Goal: Task Accomplishment & Management: Manage account settings

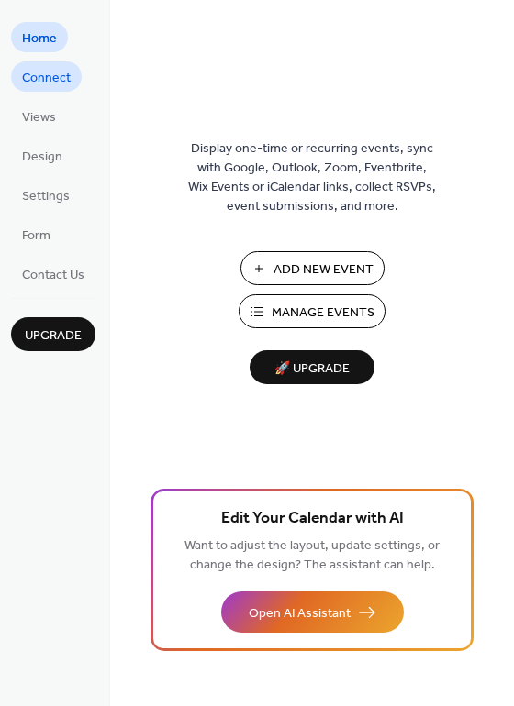
click at [43, 71] on span "Connect" at bounding box center [46, 78] width 49 height 19
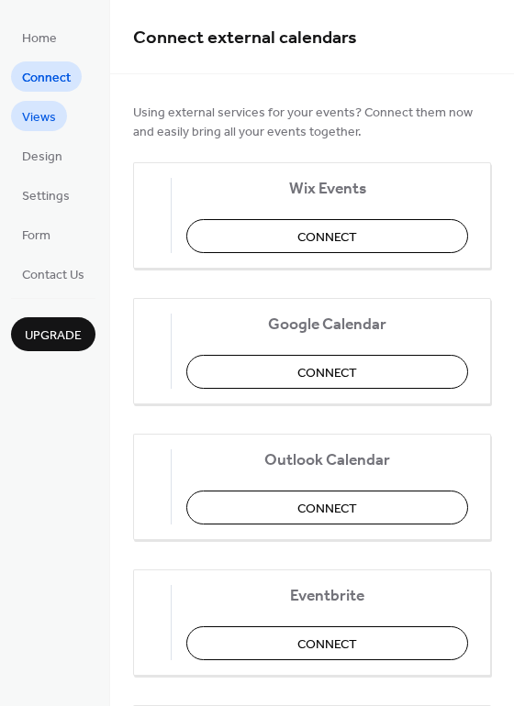
click at [45, 108] on span "Views" at bounding box center [39, 117] width 34 height 19
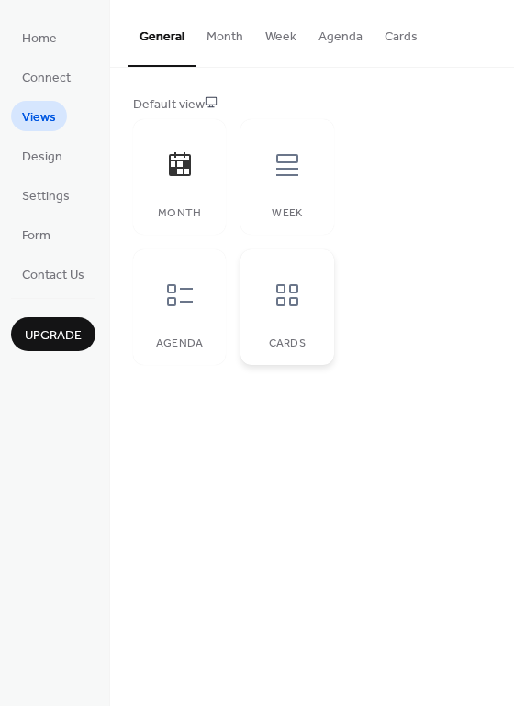
click at [263, 290] on div at bounding box center [287, 295] width 55 height 55
click at [39, 152] on span "Design" at bounding box center [42, 157] width 40 height 19
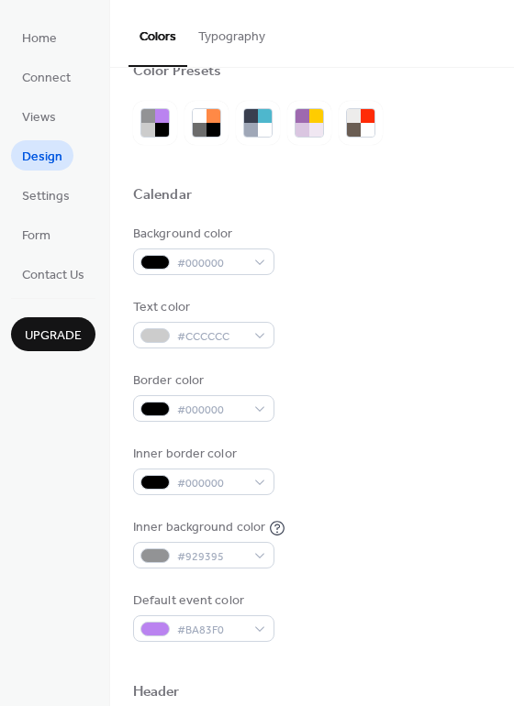
scroll to position [55, 0]
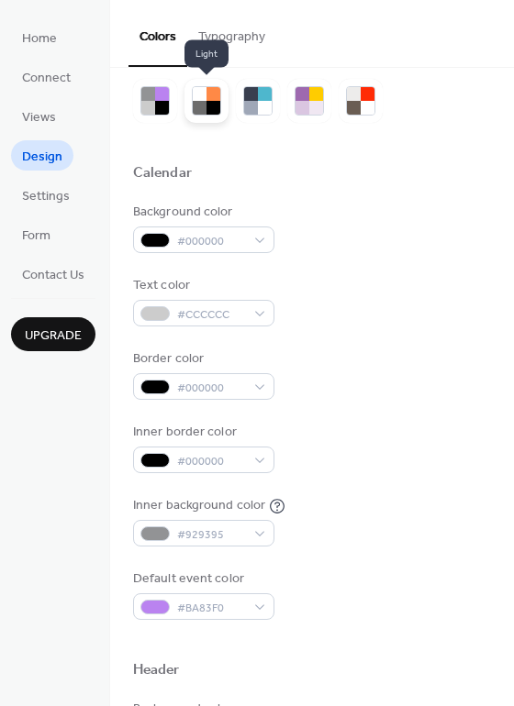
click at [206, 108] on div at bounding box center [213, 108] width 14 height 14
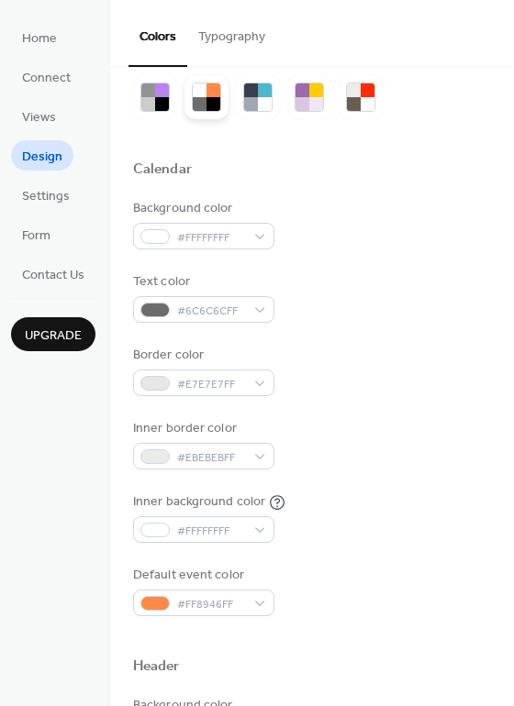
scroll to position [42, 0]
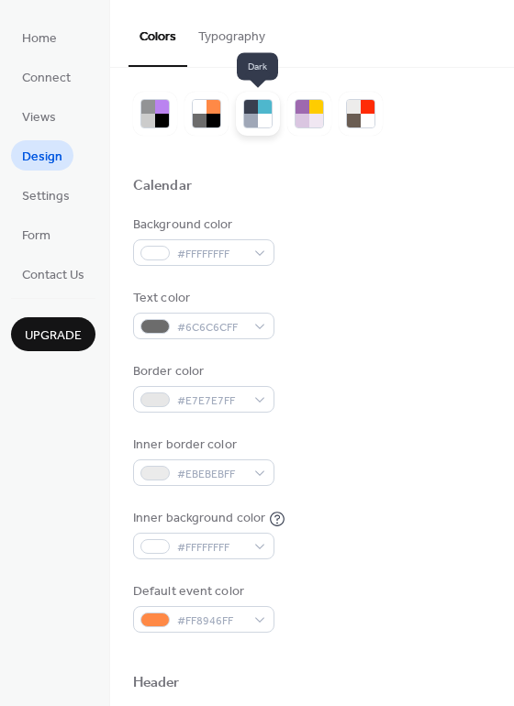
click at [255, 113] on div at bounding box center [251, 107] width 14 height 14
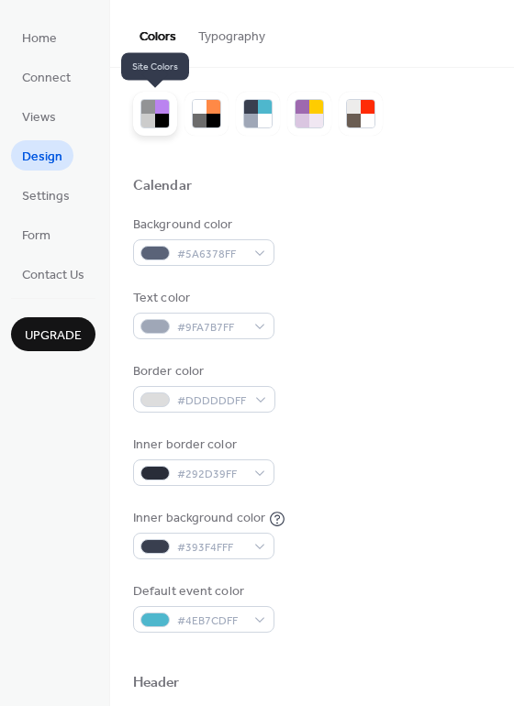
click at [165, 120] on div at bounding box center [162, 121] width 14 height 14
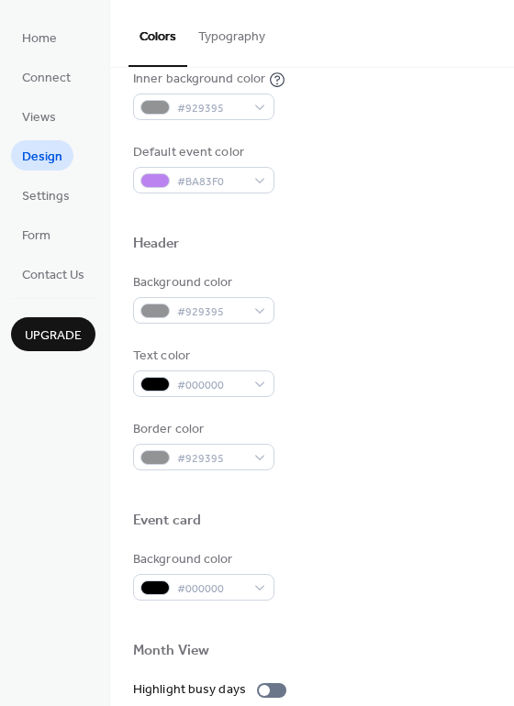
scroll to position [409, 0]
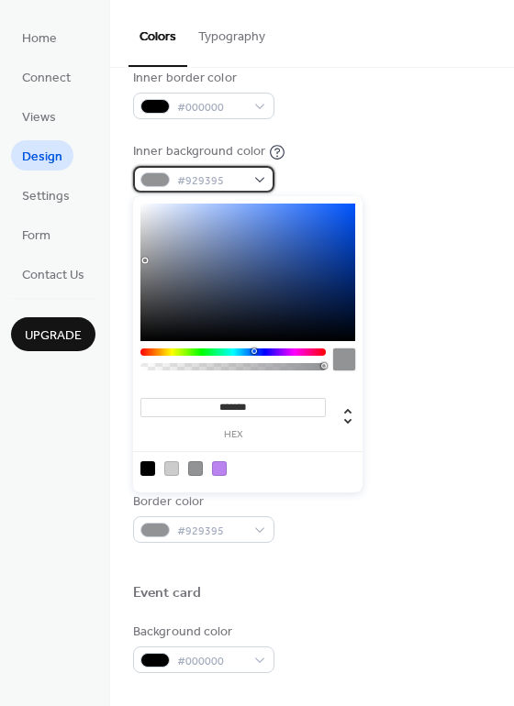
click at [253, 179] on div "#929395" at bounding box center [203, 179] width 141 height 27
click at [193, 470] on div at bounding box center [195, 468] width 15 height 15
click at [344, 362] on div at bounding box center [344, 359] width 22 height 22
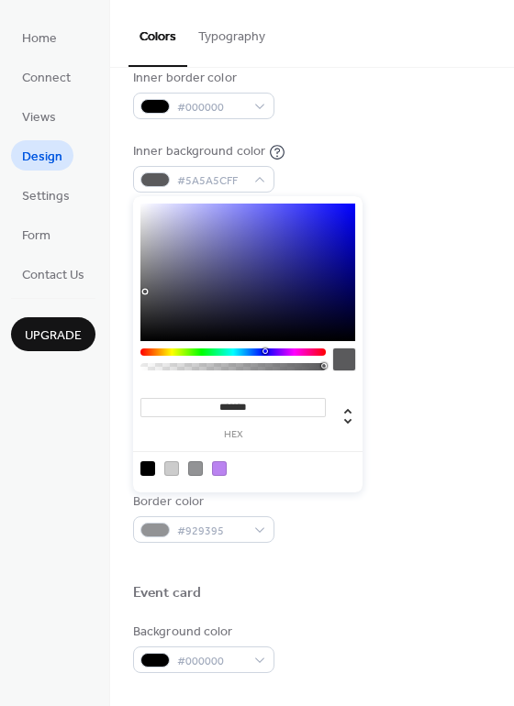
type input "*******"
drag, startPoint x: 146, startPoint y: 265, endPoint x: 145, endPoint y: 293, distance: 27.5
click at [145, 293] on div at bounding box center [247, 273] width 215 height 138
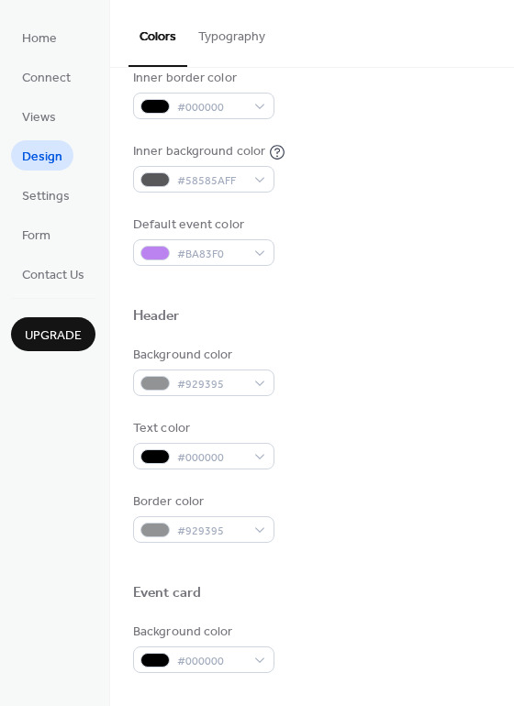
click at [397, 455] on div "Text color #000000" at bounding box center [312, 444] width 358 height 50
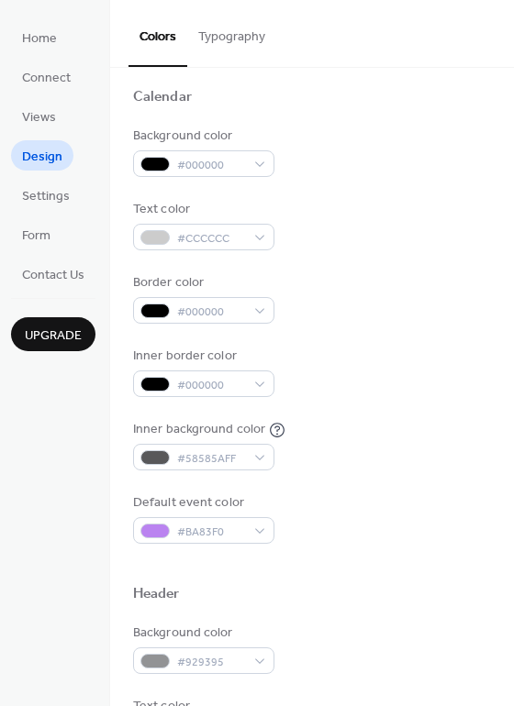
scroll to position [135, 0]
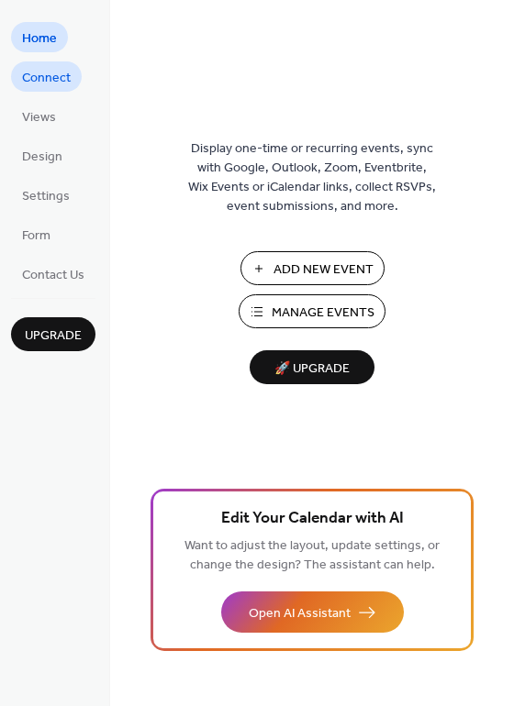
click at [48, 75] on span "Connect" at bounding box center [46, 78] width 49 height 19
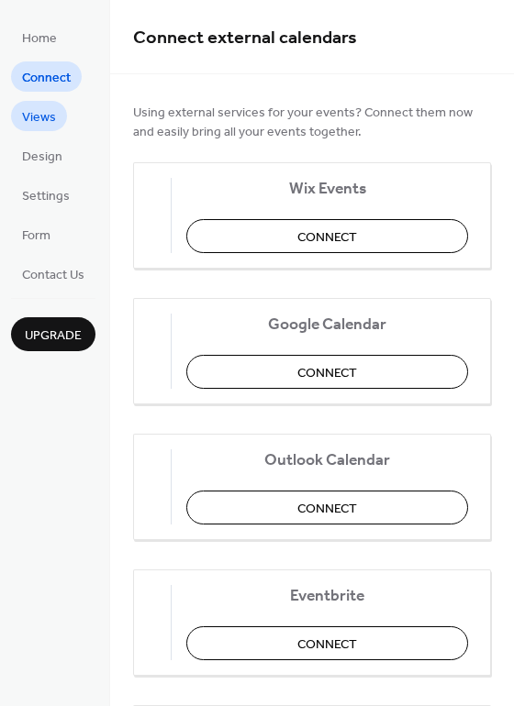
click at [39, 121] on span "Views" at bounding box center [39, 117] width 34 height 19
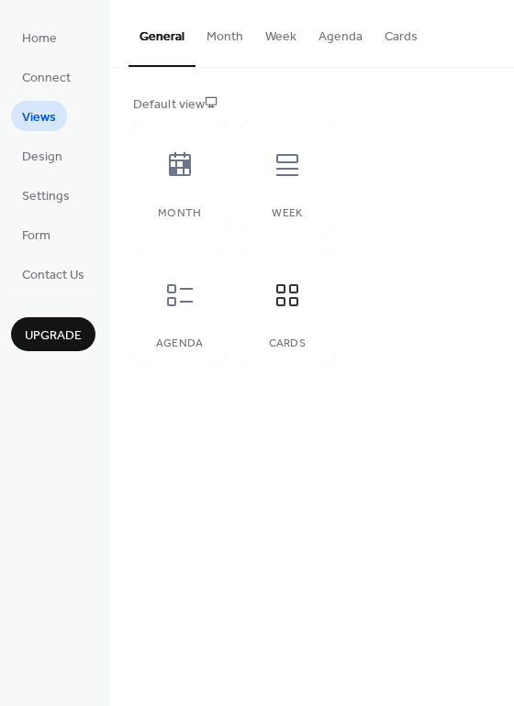
click at [233, 40] on button "Month" at bounding box center [224, 32] width 59 height 65
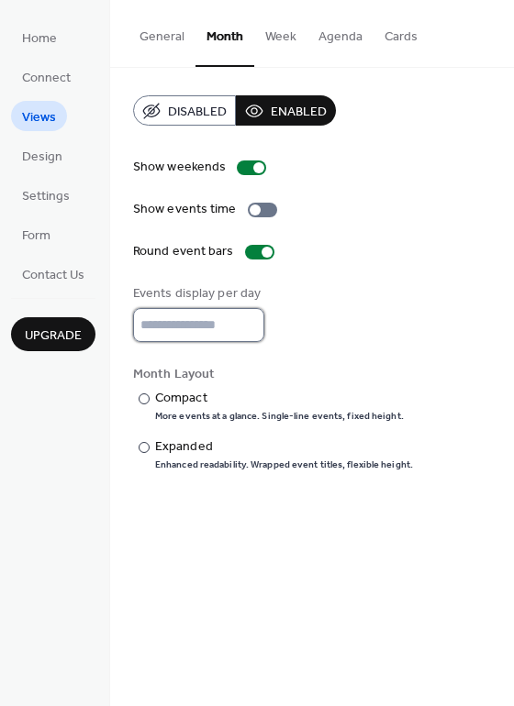
type input "*"
click at [247, 329] on input "*" at bounding box center [198, 325] width 131 height 34
click at [195, 323] on input "*" at bounding box center [198, 325] width 131 height 34
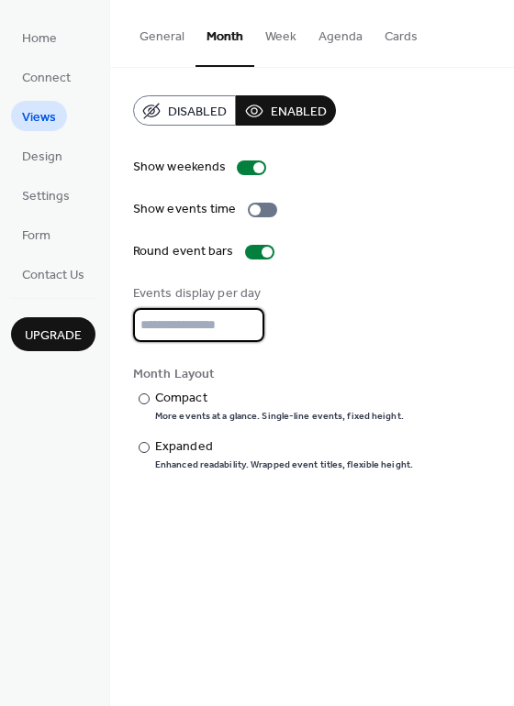
click at [249, 333] on input "*" at bounding box center [198, 325] width 131 height 34
click at [259, 366] on div "Month Layout" at bounding box center [310, 374] width 354 height 19
click at [279, 36] on button "Week" at bounding box center [280, 32] width 53 height 65
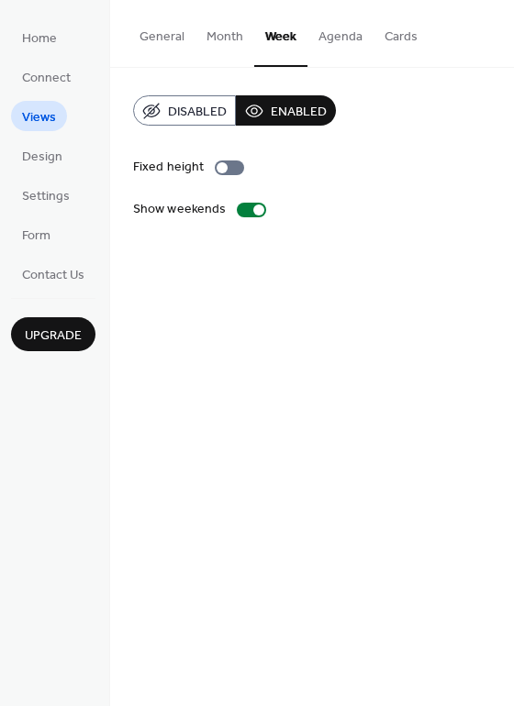
click at [325, 41] on button "Agenda" at bounding box center [340, 32] width 66 height 65
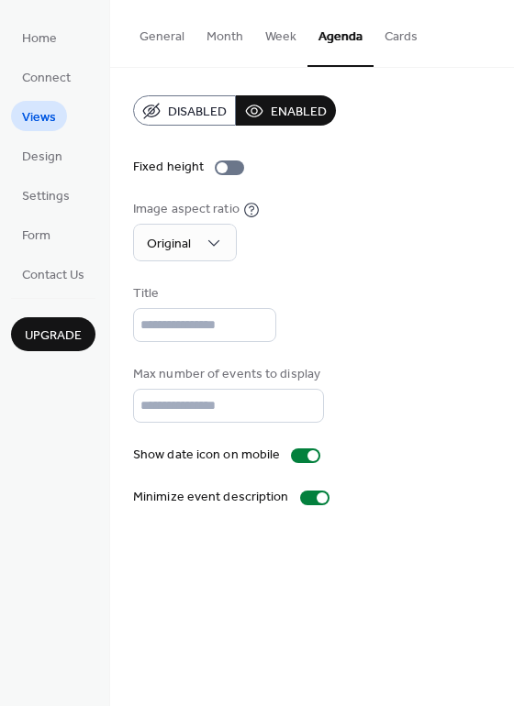
click at [391, 38] on button "Cards" at bounding box center [400, 32] width 55 height 65
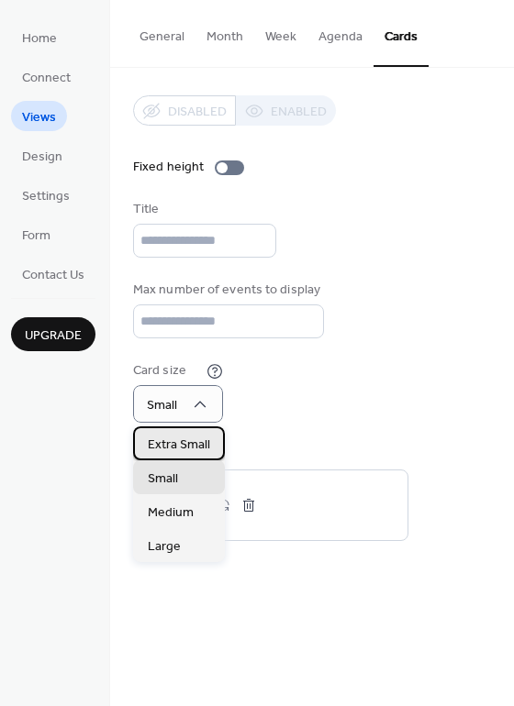
click at [189, 448] on span "Extra Small" at bounding box center [179, 445] width 62 height 19
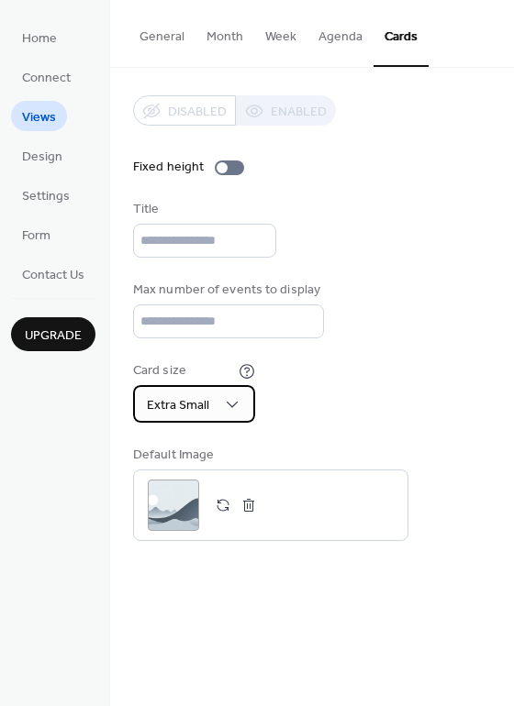
click at [171, 408] on span "Extra Small" at bounding box center [178, 405] width 62 height 25
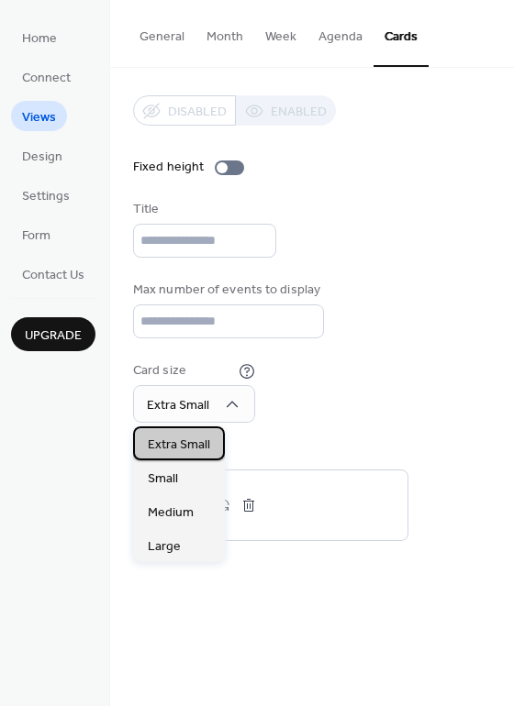
click at [161, 438] on span "Extra Small" at bounding box center [179, 445] width 62 height 19
